Goal: Check status: Check status

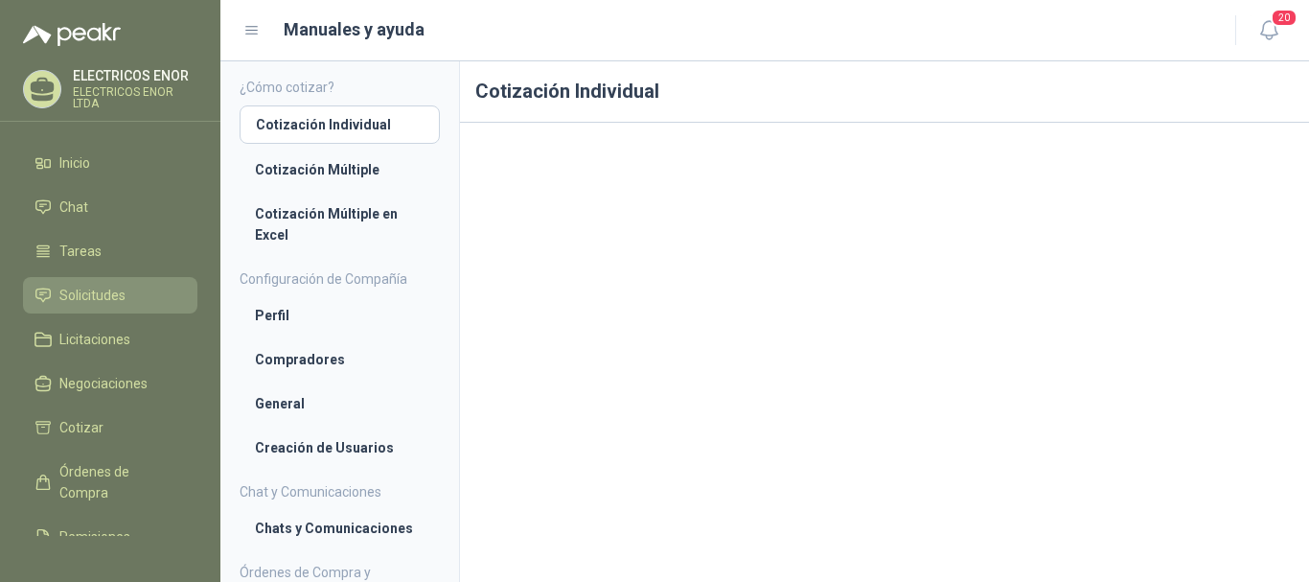
click at [87, 294] on span "Solicitudes" at bounding box center [92, 295] width 66 height 21
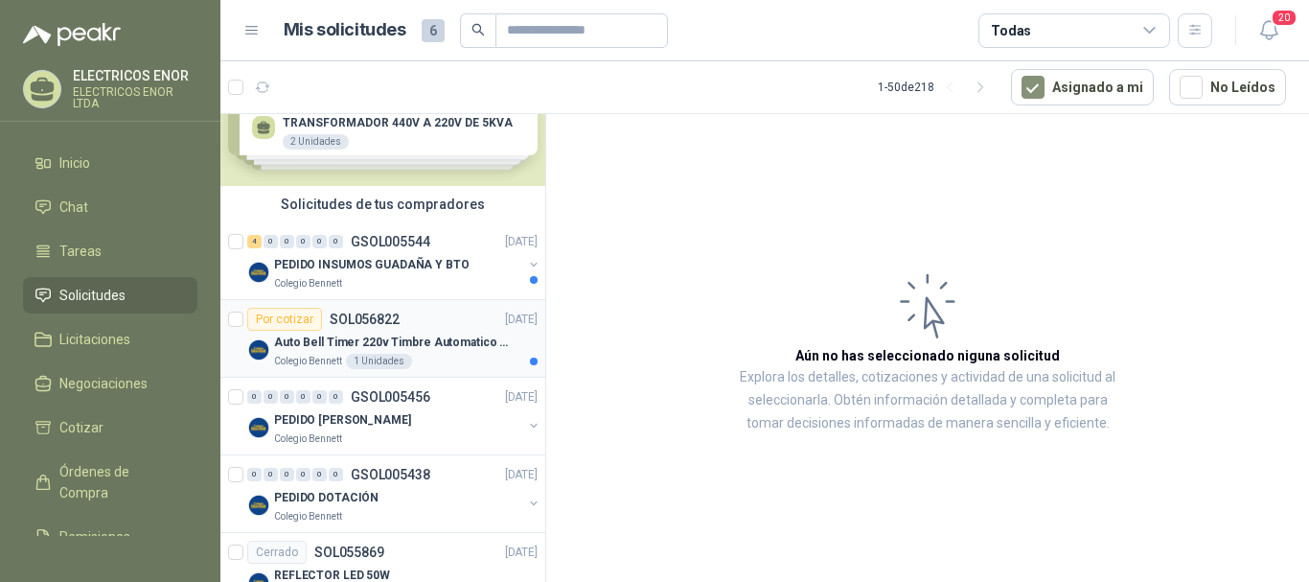
scroll to position [96, 0]
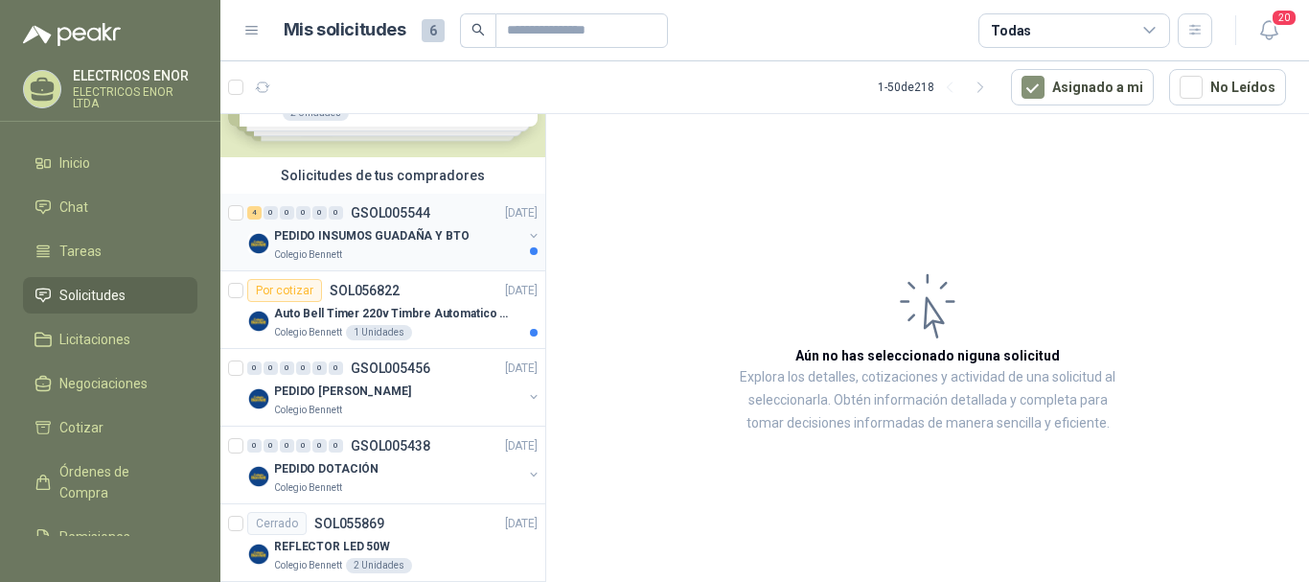
click at [418, 242] on p "PEDIDO INSUMOS GUADAÑA Y BTO" at bounding box center [371, 236] width 195 height 18
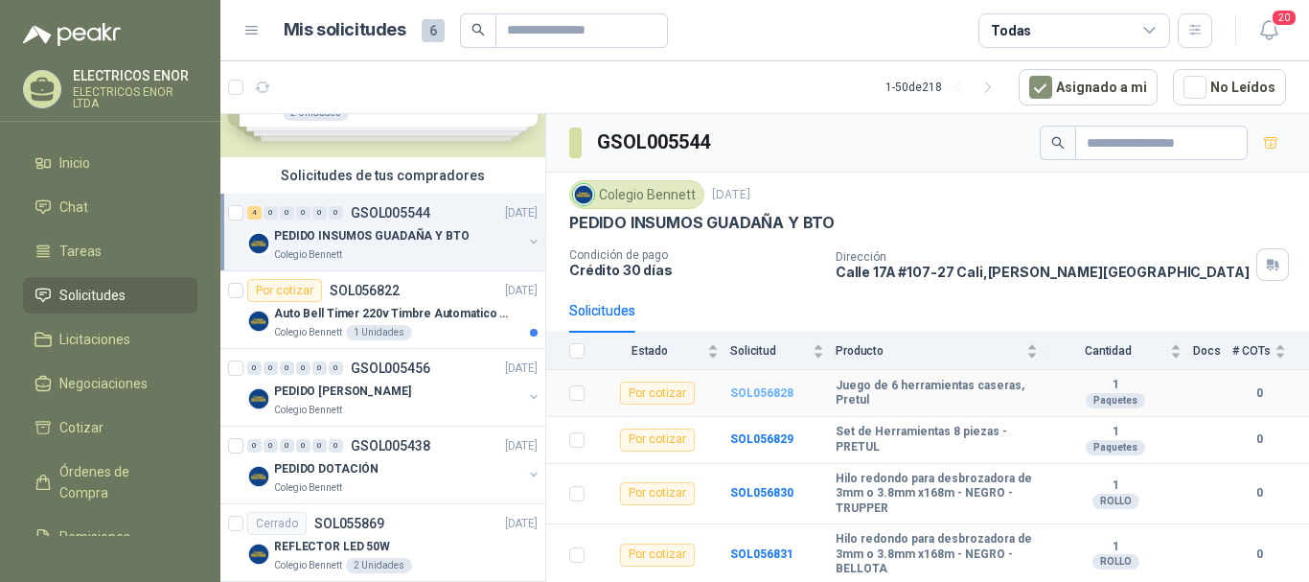
click at [743, 389] on b "SOL056828" at bounding box center [761, 392] width 63 height 13
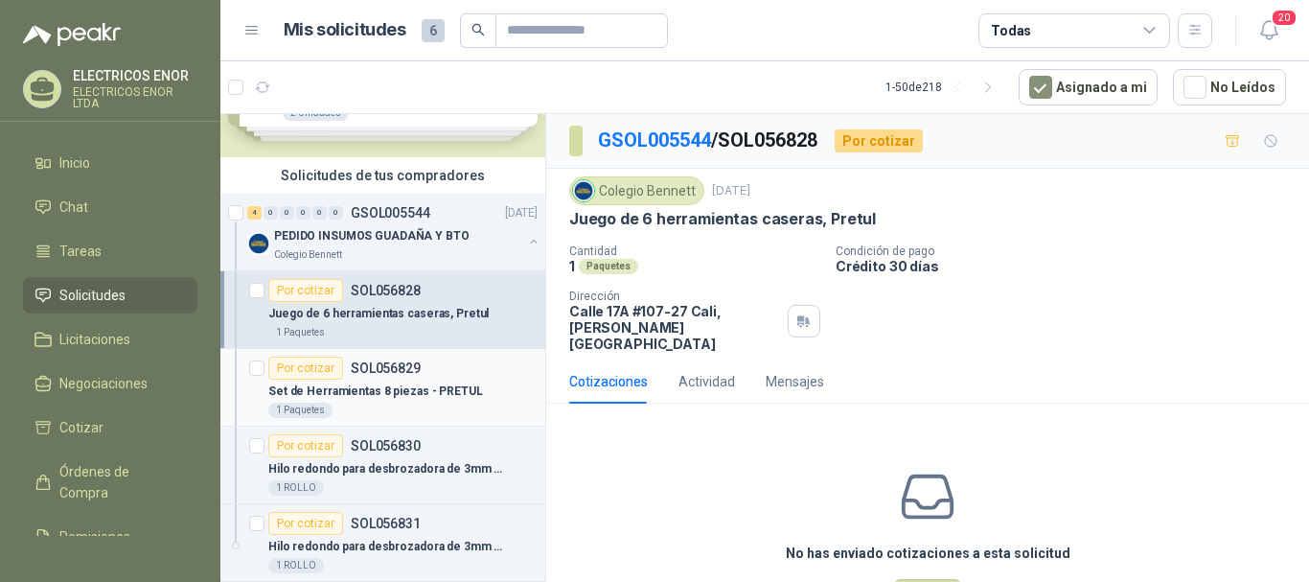
click at [368, 389] on p "Set de Herramientas 8 piezas - PRETUL" at bounding box center [375, 391] width 215 height 18
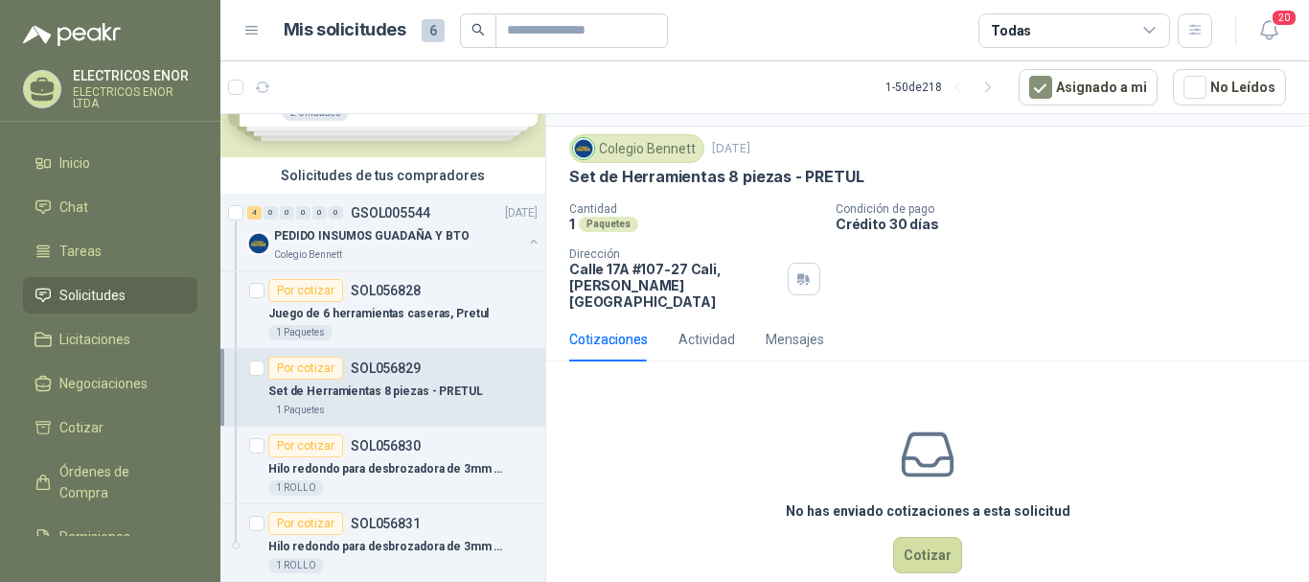
scroll to position [59, 0]
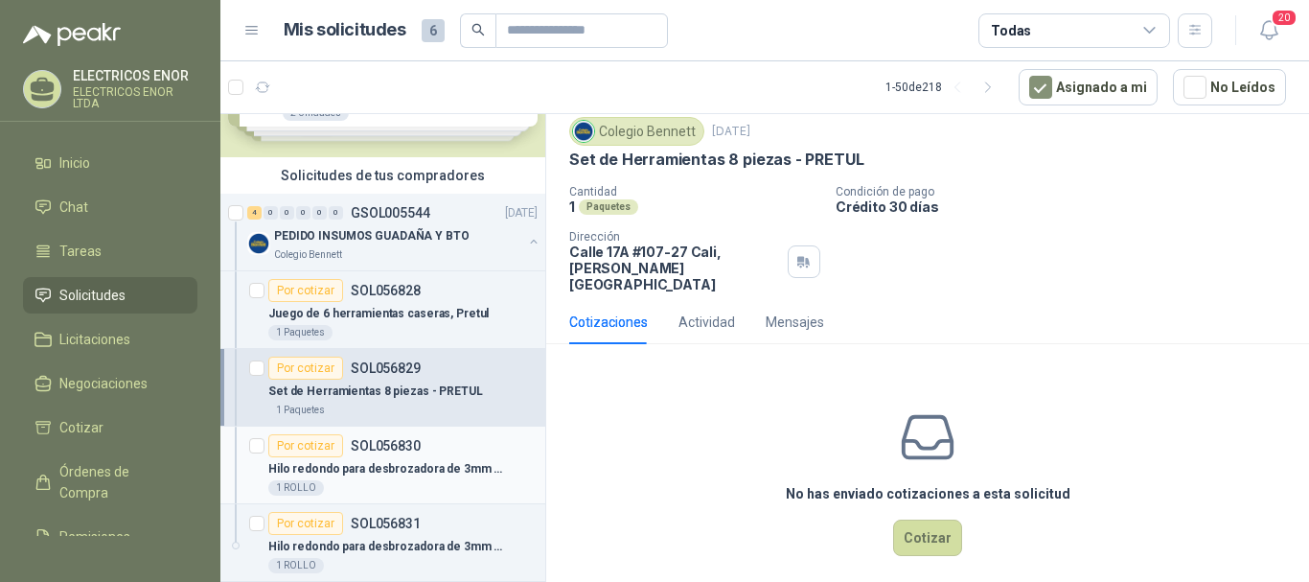
click at [394, 468] on p "Hilo redondo para desbrozadora de 3mm o 3.8mm x168m - NEGRO - TRUPPER" at bounding box center [387, 469] width 239 height 18
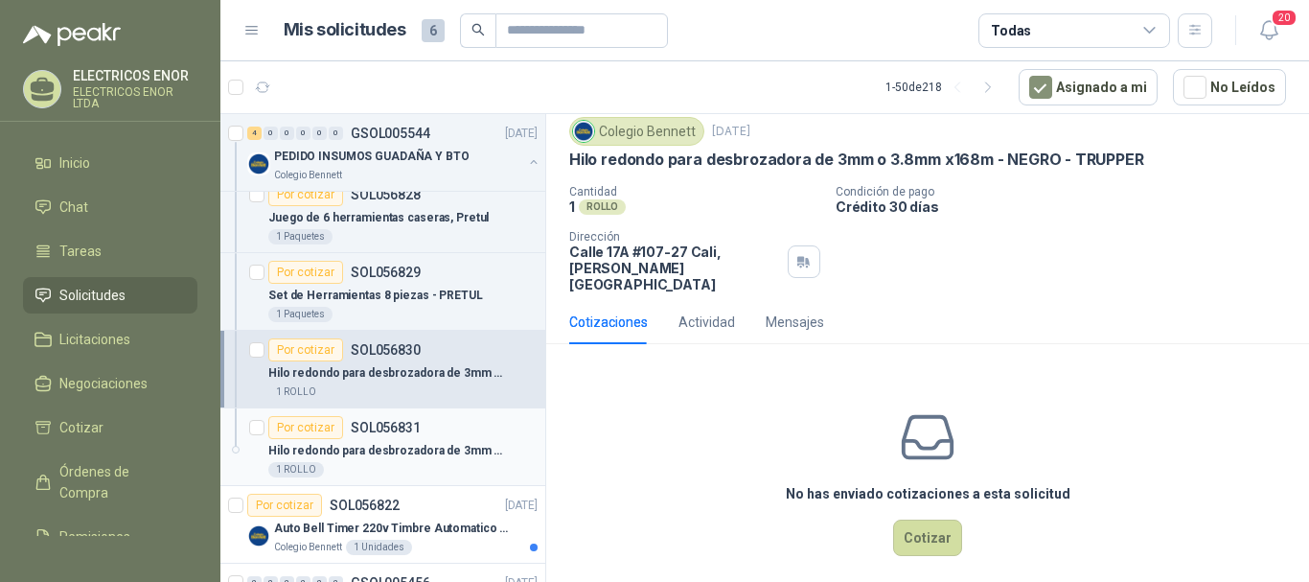
scroll to position [287, 0]
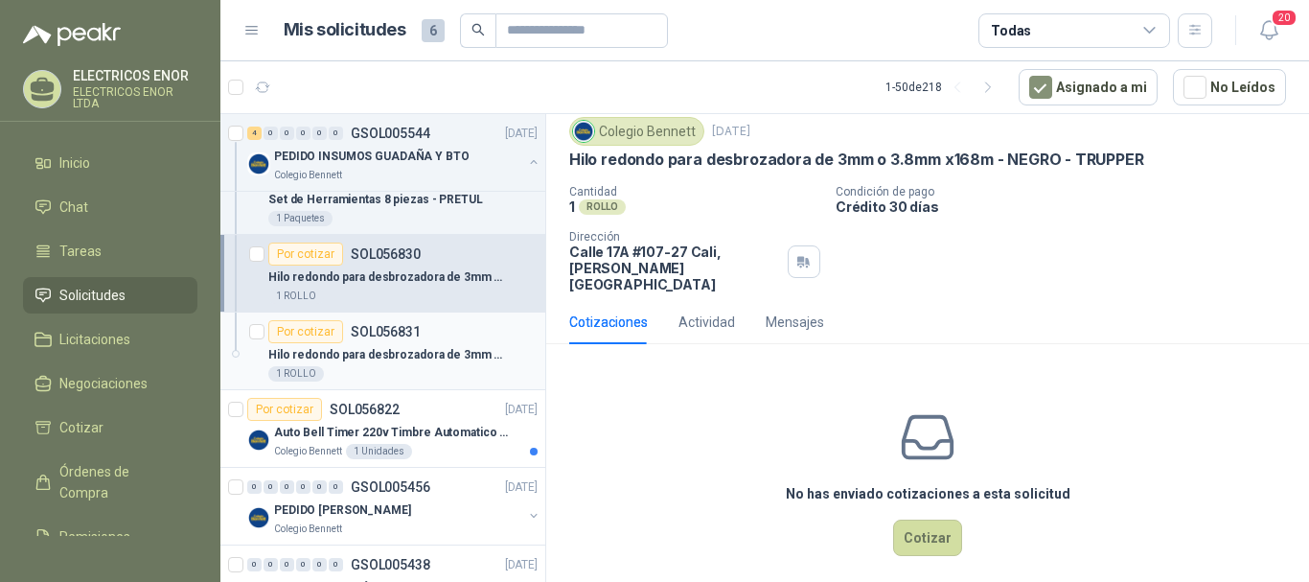
click at [425, 339] on div "Por cotizar SOL056831" at bounding box center [402, 331] width 269 height 23
